Goal: Communication & Community: Answer question/provide support

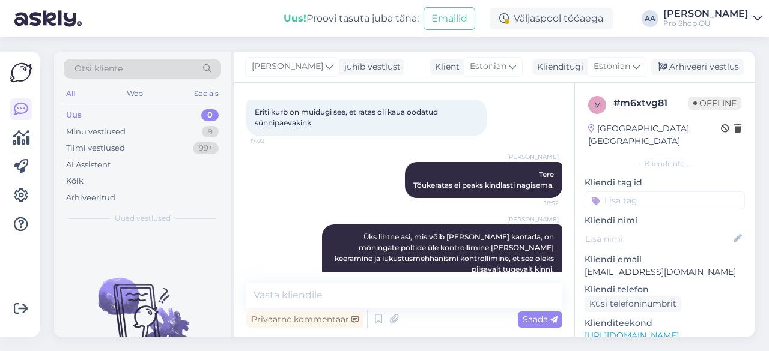
scroll to position [302, 0]
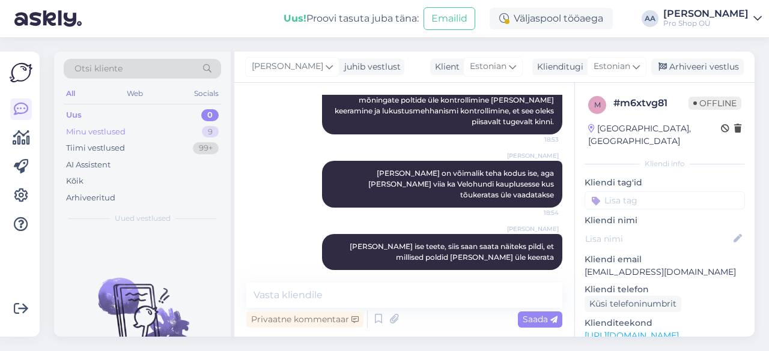
click at [88, 129] on div "Minu vestlused" at bounding box center [95, 132] width 59 height 12
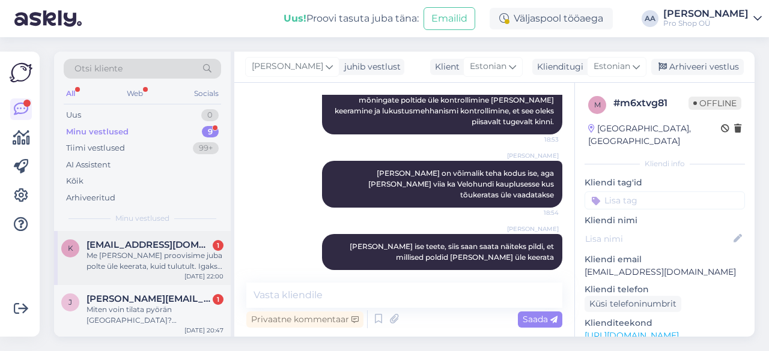
click at [141, 249] on span "[EMAIL_ADDRESS][DOMAIN_NAME]" at bounding box center [149, 245] width 125 height 11
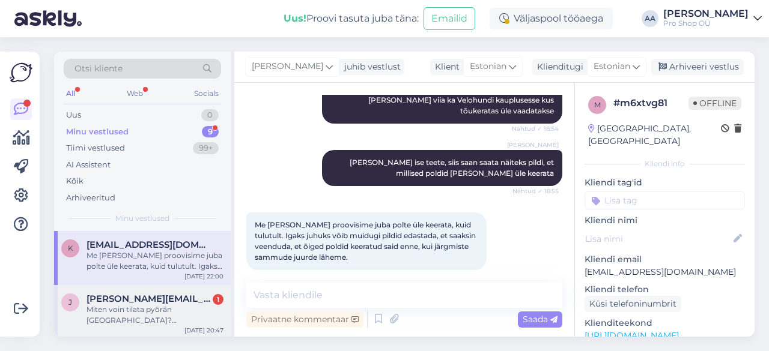
click at [114, 312] on div "Miten voin tilata pyörän [GEOGRAPHIC_DATA]? [GEOGRAPHIC_DATA] kautta ei onnistu." at bounding box center [155, 316] width 137 height 22
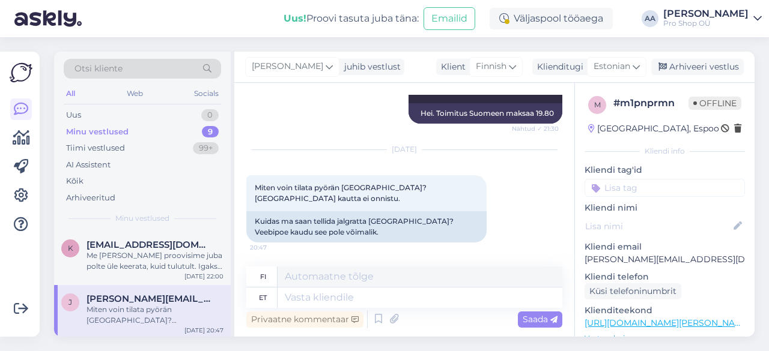
scroll to position [174, 0]
click at [297, 296] on textarea at bounding box center [420, 298] width 285 height 20
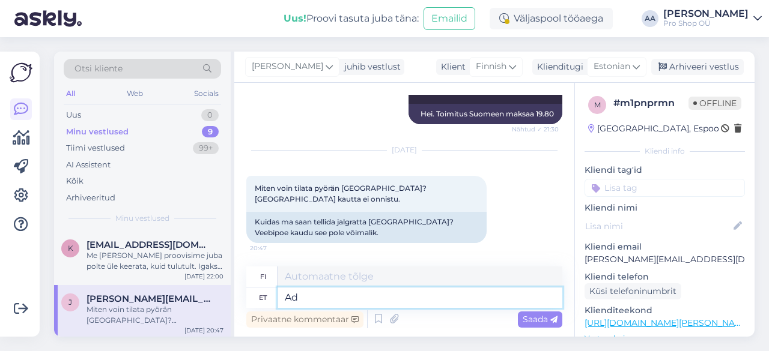
type textarea "A"
type textarea "E-"
type textarea "maanantai"
type textarea "E-mailiga võ"
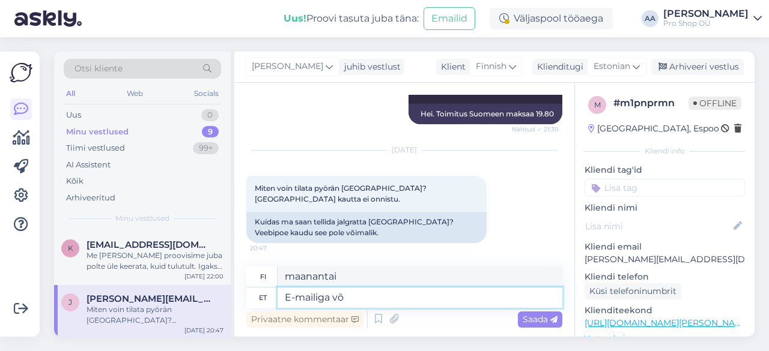
type textarea "Sähköpostitse"
type textarea "E-mailiga või lä"
type textarea "Sähköpostitse tai"
type textarea "E-mailiga või [PERSON_NAME] sa"
type textarea "Sähköpostitse tai tätä kautta"
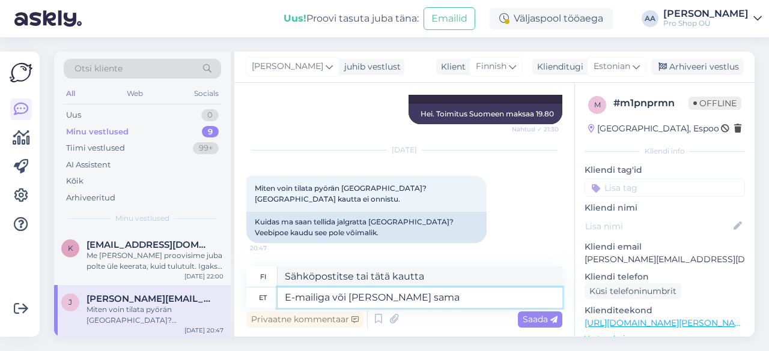
type textarea "E-mailiga või [PERSON_NAME] sama"
type textarea "Sähköpostitse [PERSON_NAME] kautta"
type textarea "E-mailiga või [PERSON_NAME] sama vestluse"
type textarea "Sähköpostitse tai [PERSON_NAME] kautta"
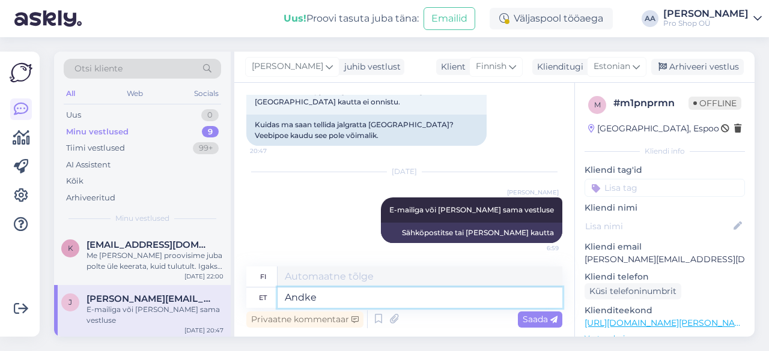
type textarea "Andke"
type textarea "Antaa"
type textarea "Andke palun"
type textarea "[PERSON_NAME] hyvä ja [PERSON_NAME]"
type textarea "Andke palun link"
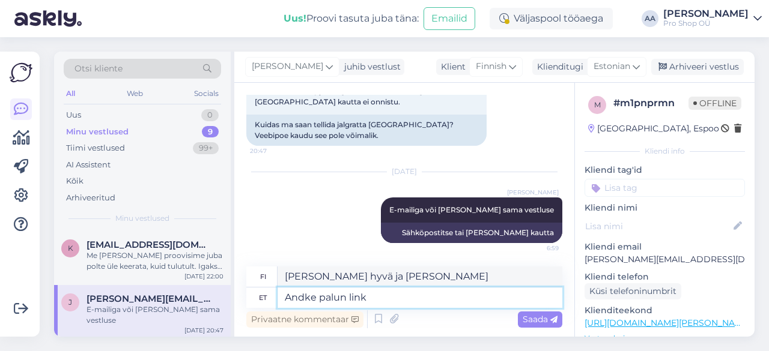
type textarea "[PERSON_NAME]."
type textarea "Andke palun link toodetele, mid"
type textarea "[PERSON_NAME] tuotteisiin,"
type textarea "Andke palun link toodetele, mida s"
type textarea "[PERSON_NAME] tuotteisiin, joita ostit"
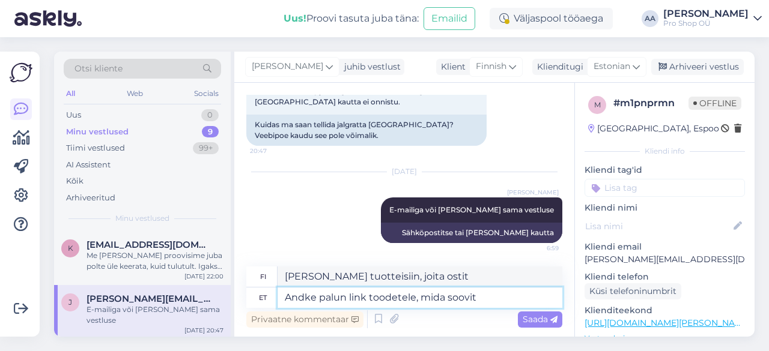
type textarea "Andke palun link toodetele, mida soovite"
type textarea "[PERSON_NAME] haluamiisi tuotteisiin."
type textarea "Andke palun link toodetele, mida soovite ja m"
type textarea "[PERSON_NAME] haluamiisi tuotteisiin ja"
type textarea "Andke palun link toodetele, mida soovite ja me s"
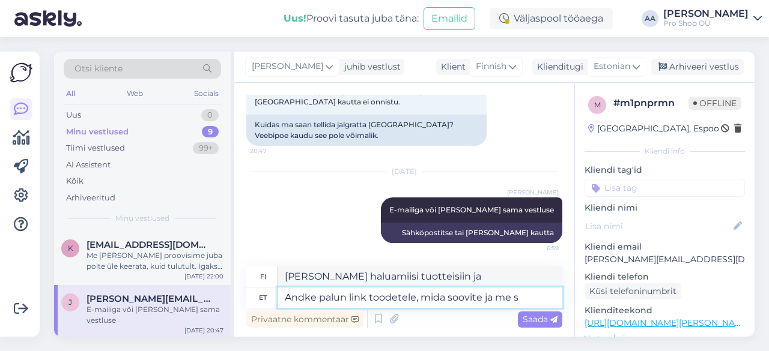
type textarea "[PERSON_NAME] haluamiisi tuotteisiin, niin me"
type textarea "Andke palun link toodetele, mida soovite ja me saadama"
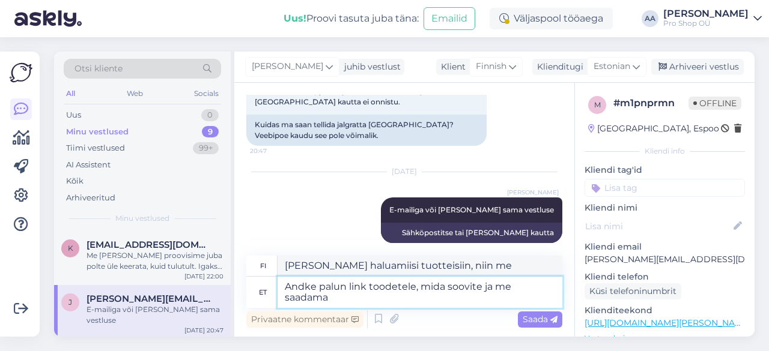
type textarea "[PERSON_NAME] haluamiisi tuotteisiin, niin lähetämme ne."
type textarea "Andke palun link toodetele, mida soovite ja me saadama e-"
type textarea "[PERSON_NAME] haluamiisi tuotteisiin, niin lähetämme ne sinulle."
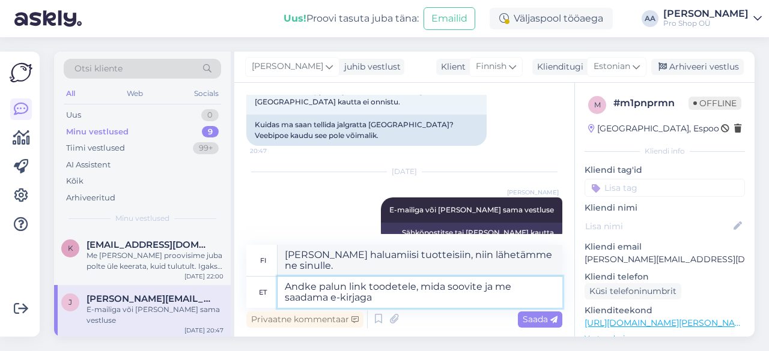
type textarea "Andke palun link toodetele, mida soovite ja me saadama e-kirjaga"
type textarea "[PERSON_NAME] haluamiisi tuotteisiin, niin lähetämme ne sähköpostitse."
type textarea "Andke palun link toodetele, mida soovite ja me saadama e-kirjaga arve"
type textarea "[PERSON_NAME] haluamiisi tuotteisiin, niin lähetämme sinulle laskun sähköpostit…"
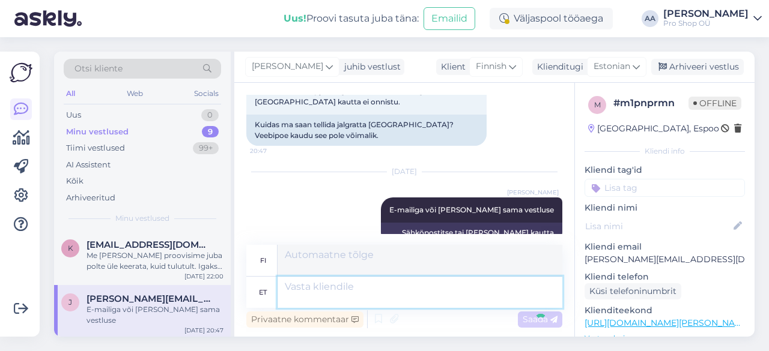
scroll to position [365, 0]
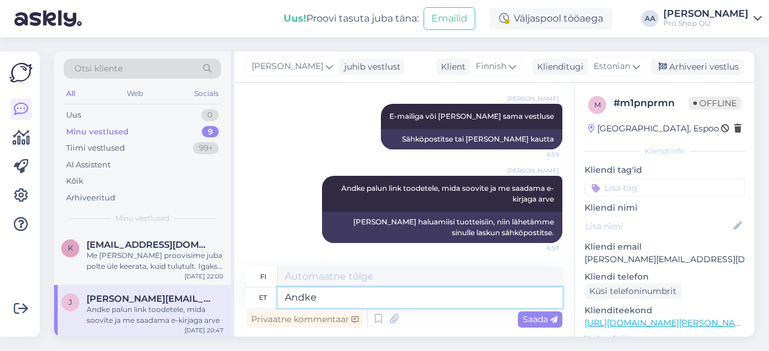
type textarea "Andke"
type textarea "Antaa"
type textarea "Andke ka"
type textarea "[PERSON_NAME]"
type textarea "Andke ka enda"
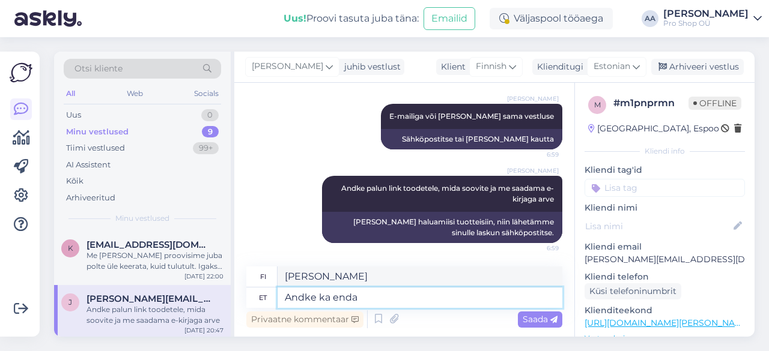
type textarea "[PERSON_NAME] omasi"
type textarea "An"
type textarea "[PERSON_NAME]"
type textarea "A"
type textarea "Antaa"
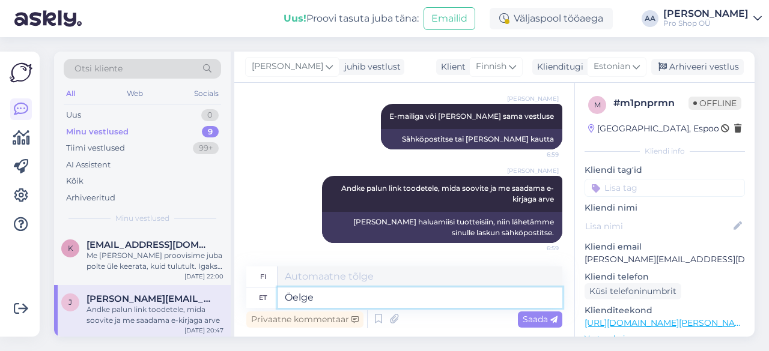
type textarea "Öelge"
type textarea "Sanoa"
type textarea "Öelge ka k"
type textarea "Sano myös"
type textarea "Öelge ka kindlasti e"
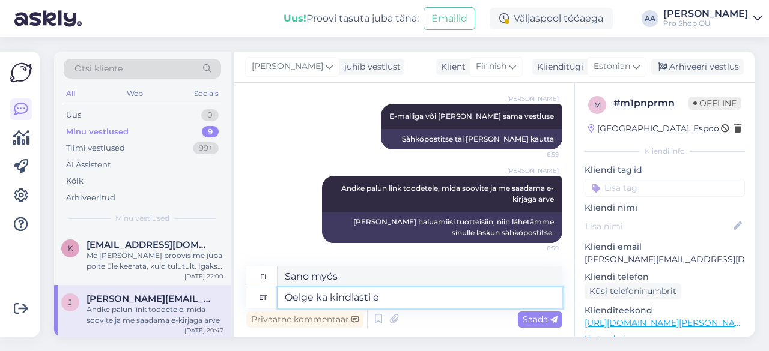
type textarea "[DEMOGRAPHIC_DATA] myös sanoa"
type textarea "Öelge ka kindlasti enda"
type textarea "[PERSON_NAME] toki myös omasi."
click at [370, 299] on textarea "Öelge ka kindlasti enda te" at bounding box center [420, 298] width 285 height 20
type textarea "Öelge ka enda te"
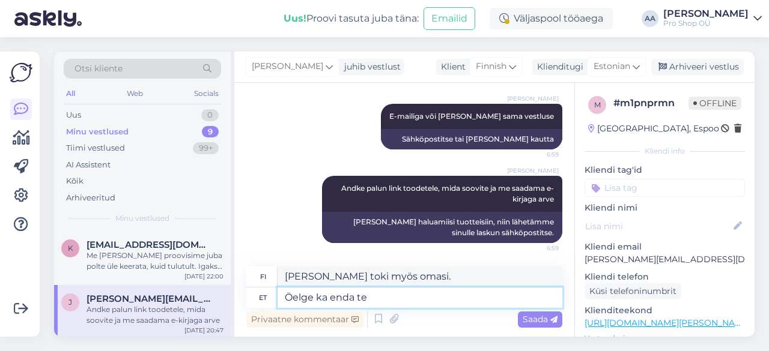
click at [379, 299] on textarea "Öelge ka enda te" at bounding box center [420, 298] width 285 height 20
type textarea "[PERSON_NAME] myös itsestäsi."
type textarea "Öelge ka enda telefoninumber j"
type textarea "Kerrothan myös puhelinnumerosi."
type textarea "Öelge ka enda telefoninumber ja a"
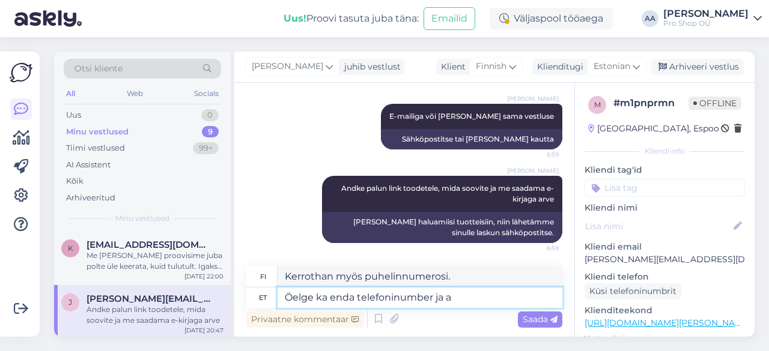
type textarea "[PERSON_NAME] myös puhelinnumerosi ja"
type textarea "Öelge ka enda telefoninumber ja aadress"
type textarea "Kerrothan myös puhelinnumerosi ja osoitteesi."
type textarea "Öelge ka enda telefoninumber ja aadress kuhu k"
type textarea "[PERSON_NAME] myös puhelinnumerosi ja osoitteesi, [PERSON_NAME]"
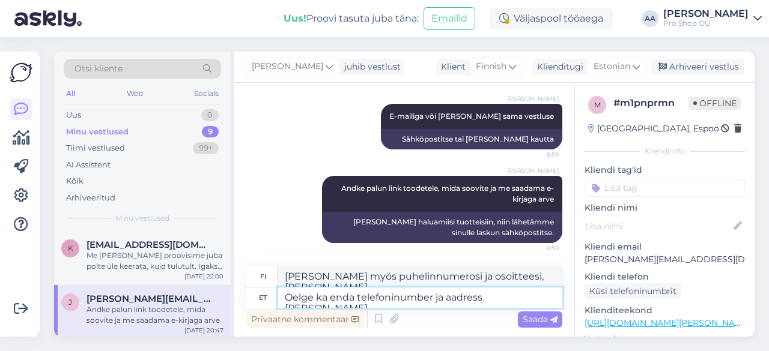
type textarea "Öelge ka enda telefoninumber ja aadress [PERSON_NAME]"
type textarea "[PERSON_NAME] puhelinnumerosi ja osoitteesi, jossa kuriiri on."
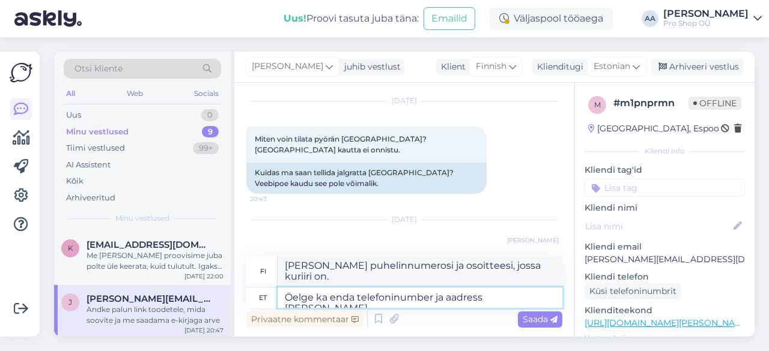
scroll to position [376, 0]
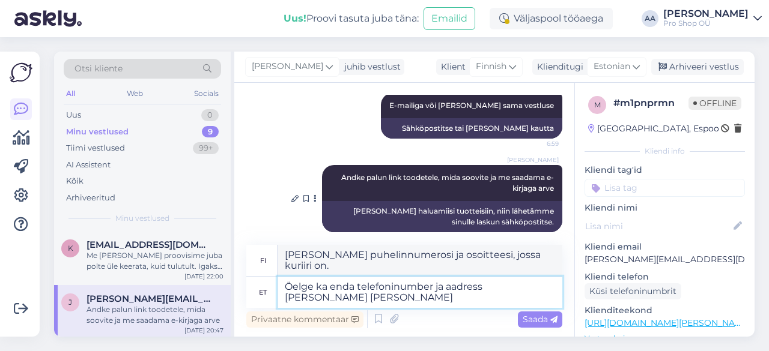
type textarea "Öelge ka enda telefoninumber ja aadress [PERSON_NAME] [PERSON_NAME]"
type textarea "[PERSON_NAME] puhelinnumerosi ja osoite, johon kuriiri toimittaa pyörän."
type textarea "Öelge ka enda telefoninumber ja aadress [PERSON_NAME] [PERSON_NAME][GEOGRAPHIC_…"
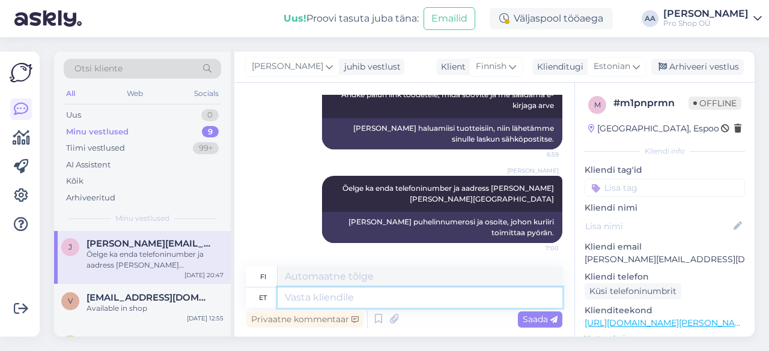
scroll to position [56, 0]
click at [112, 301] on span "[EMAIL_ADDRESS][DOMAIN_NAME]" at bounding box center [149, 296] width 125 height 11
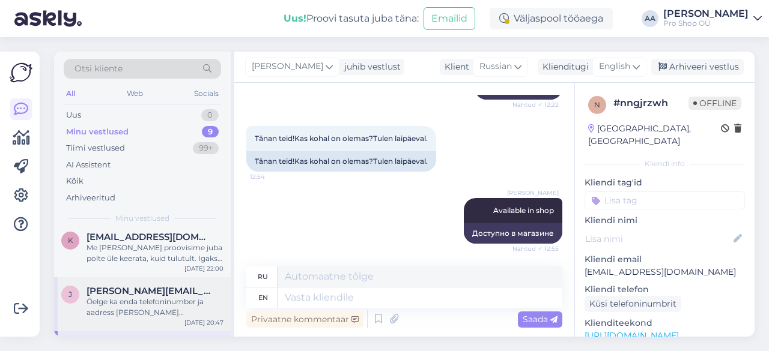
scroll to position [0, 0]
